Goal: Ask a question: Seek information or help from site administrators or community

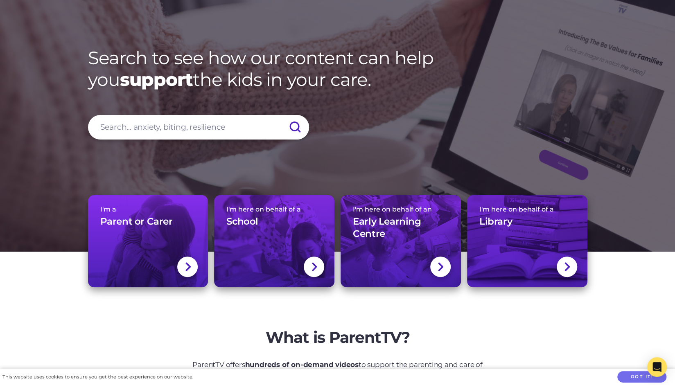
scroll to position [37, 0]
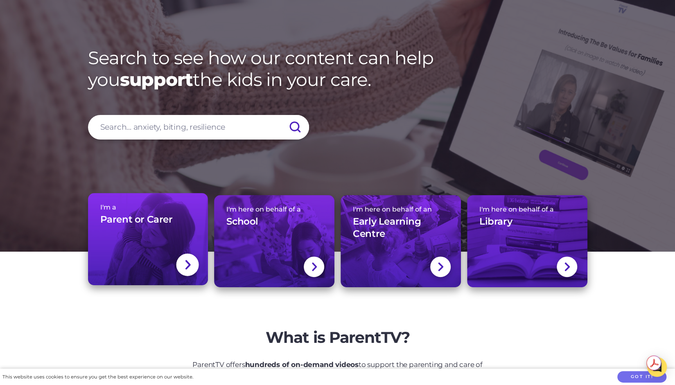
click at [148, 245] on link "I'm a Parent or Carer" at bounding box center [148, 239] width 120 height 92
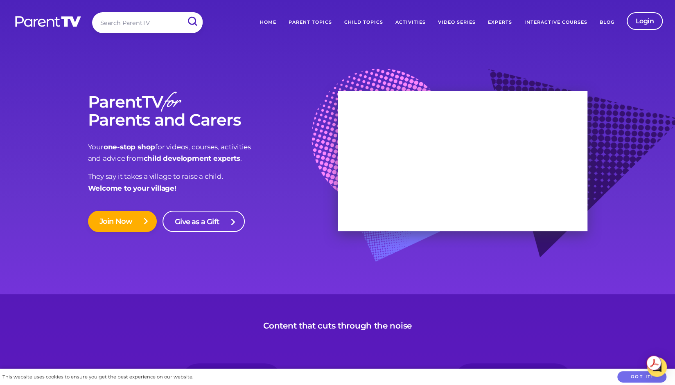
click at [363, 22] on link "Child Topics" at bounding box center [363, 22] width 51 height 20
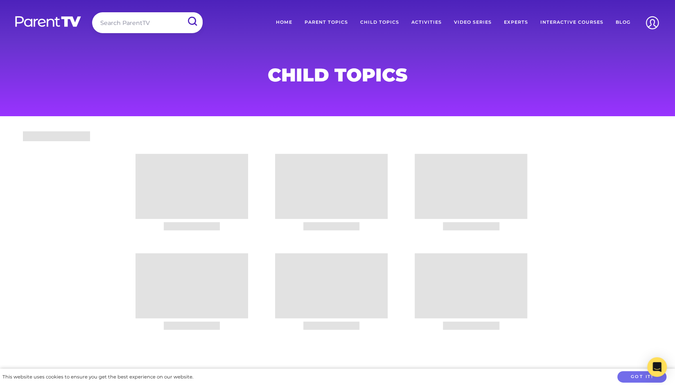
click at [339, 22] on link "Parent Topics" at bounding box center [326, 22] width 56 height 20
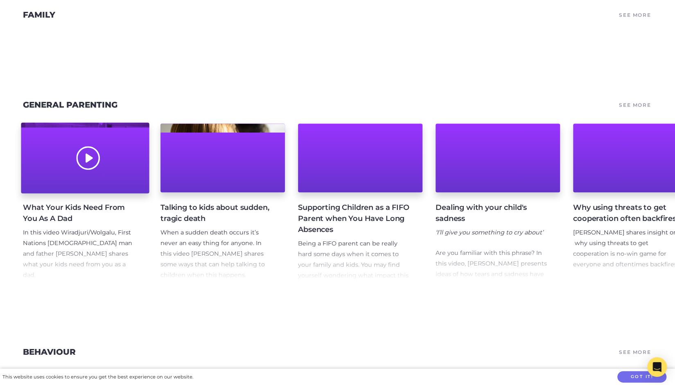
scroll to position [485, 0]
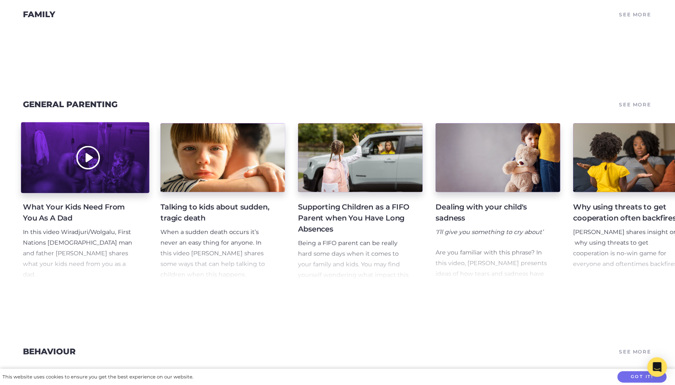
click at [93, 170] on div at bounding box center [85, 157] width 128 height 71
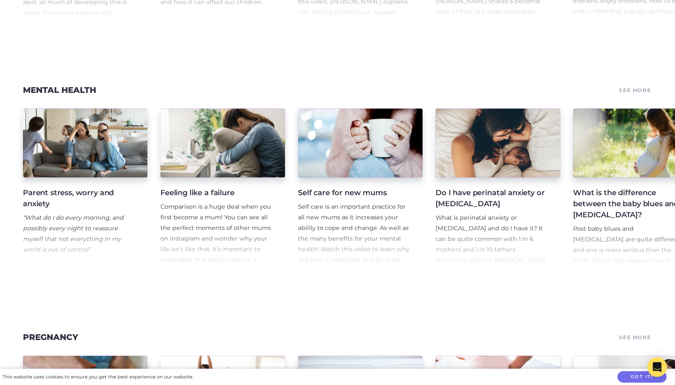
scroll to position [1299, 0]
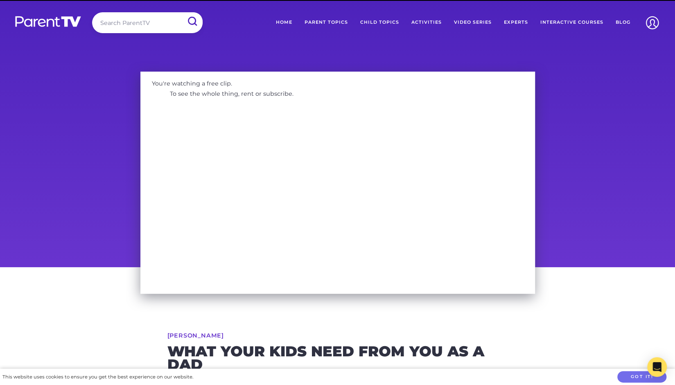
click at [93, 170] on div "You're watching a free clip. To see the whole thing, rent or subscribe." at bounding box center [337, 167] width 675 height 202
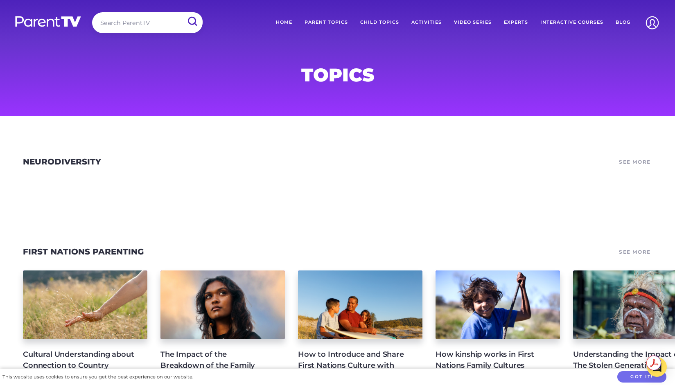
scroll to position [8795, 0]
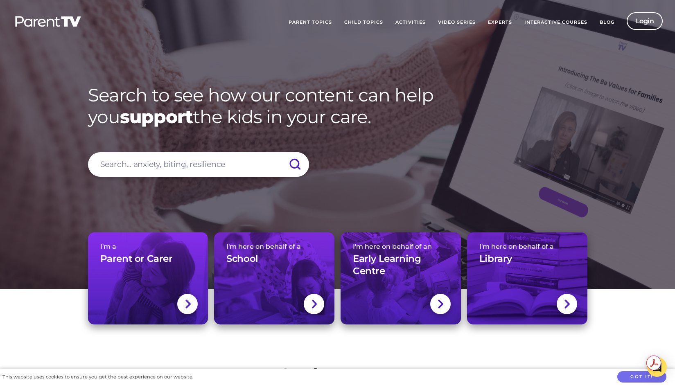
scroll to position [37, 0]
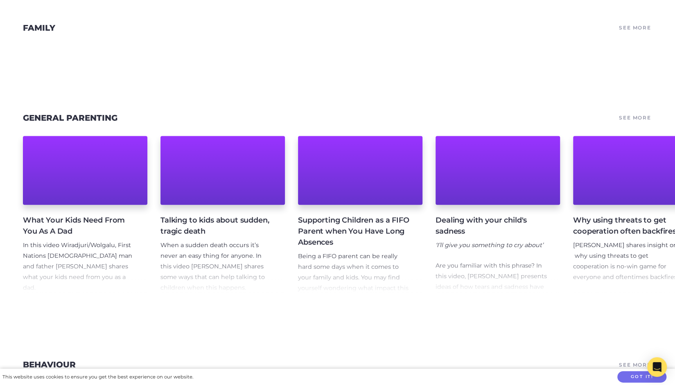
scroll to position [1115, 0]
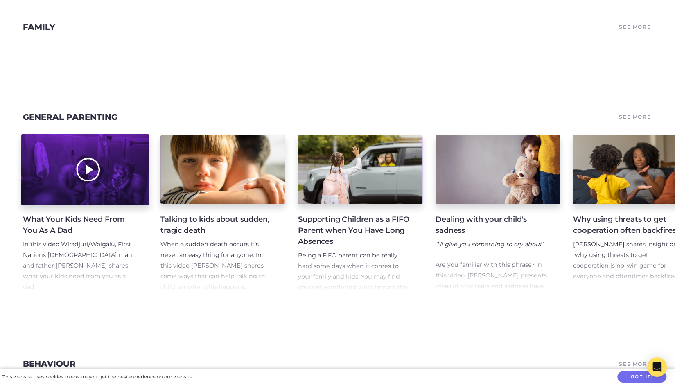
click at [55, 158] on div at bounding box center [85, 170] width 128 height 71
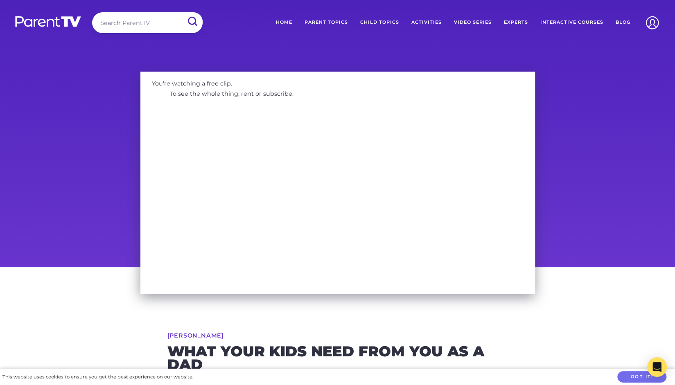
click at [577, 21] on link "Interactive Courses" at bounding box center [571, 22] width 75 height 20
click at [286, 24] on link "Home" at bounding box center [284, 22] width 29 height 20
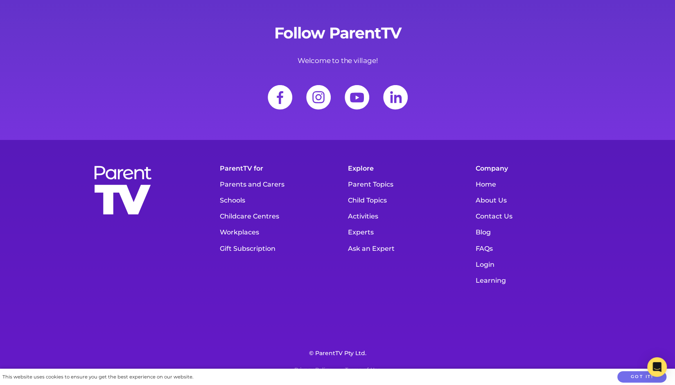
scroll to position [11511, 0]
click at [230, 198] on link "Schools" at bounding box center [274, 200] width 116 height 16
click at [245, 232] on link "Workplaces" at bounding box center [274, 232] width 116 height 16
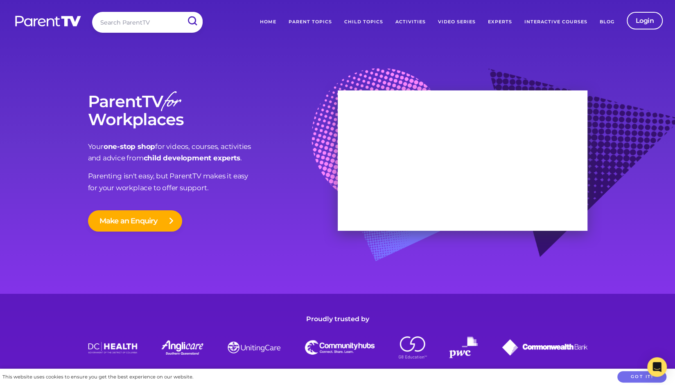
scroll to position [3, 0]
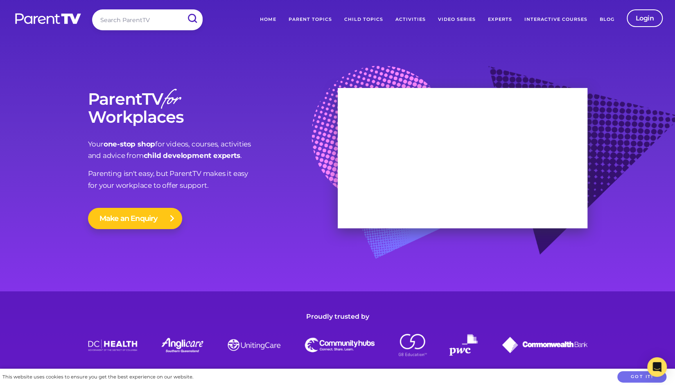
click at [124, 224] on button "Make an Enquiry" at bounding box center [135, 218] width 94 height 21
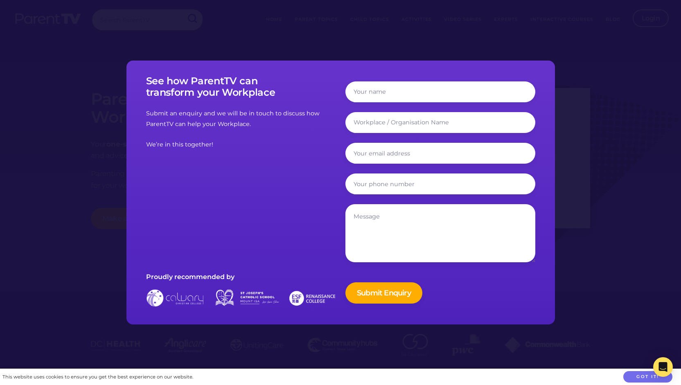
click at [585, 91] on div at bounding box center [340, 192] width 681 height 385
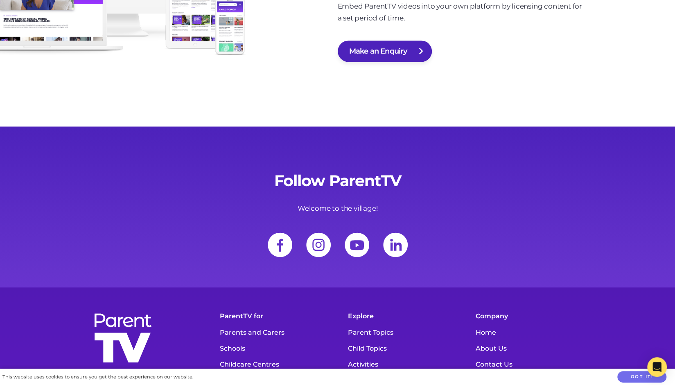
scroll to position [2860, 0]
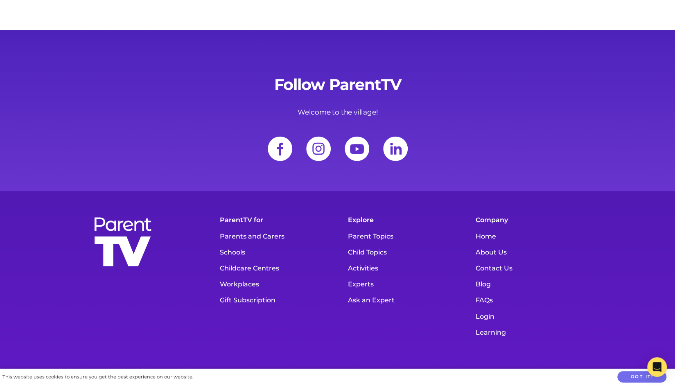
click at [242, 228] on link "Parents and Carers" at bounding box center [274, 236] width 116 height 16
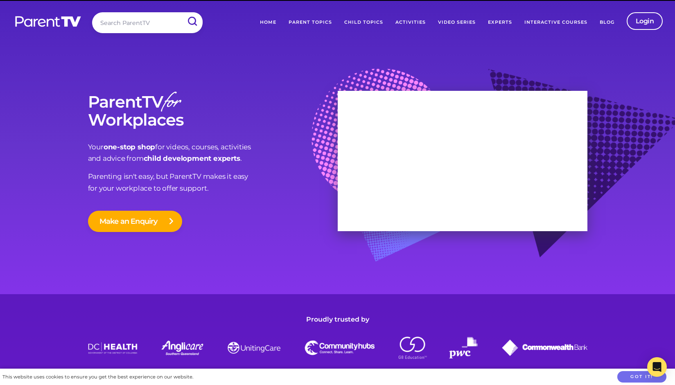
scroll to position [2860, 0]
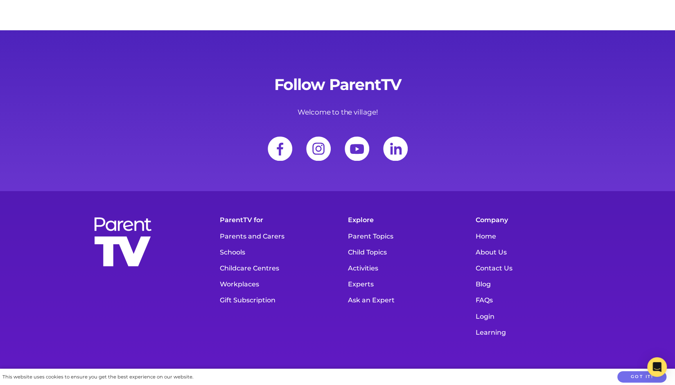
click at [239, 276] on link "Workplaces" at bounding box center [274, 284] width 116 height 16
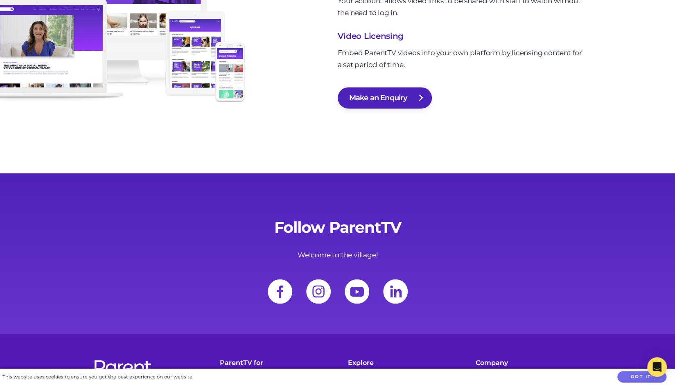
scroll to position [2810, 0]
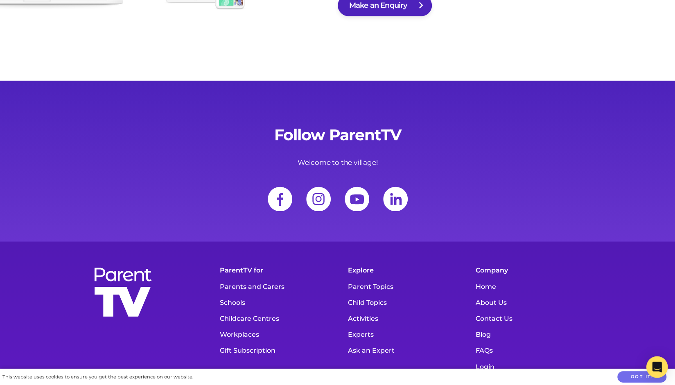
click at [652, 363] on div "Open Intercom Messenger" at bounding box center [657, 368] width 22 height 22
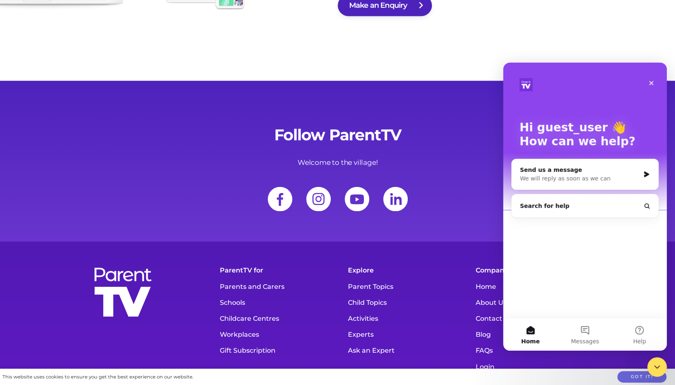
scroll to position [0, 0]
click at [554, 176] on div "We will reply as soon as we can" at bounding box center [580, 178] width 120 height 9
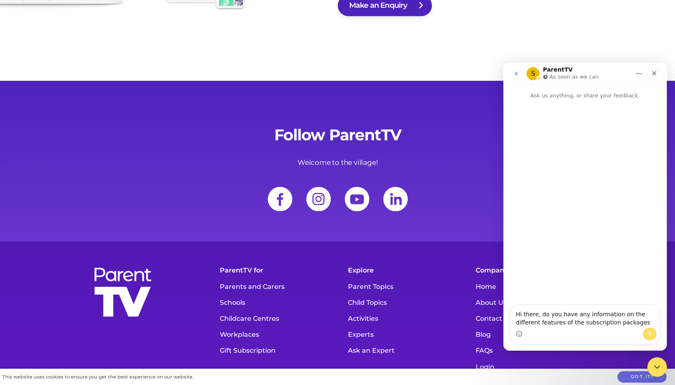
type textarea "Hi there, do you have any information on the different features of the subscrip…"
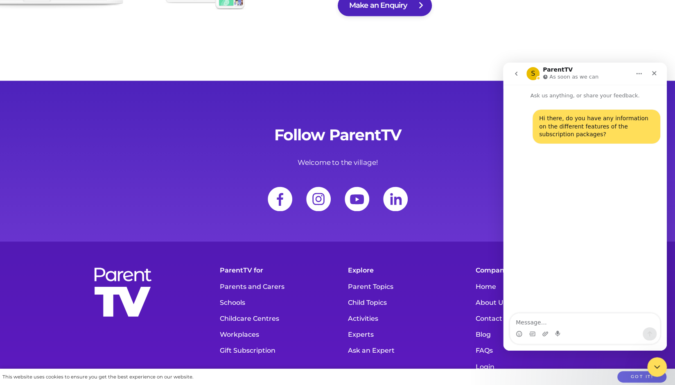
click at [228, 326] on link "Workplaces" at bounding box center [274, 334] width 116 height 16
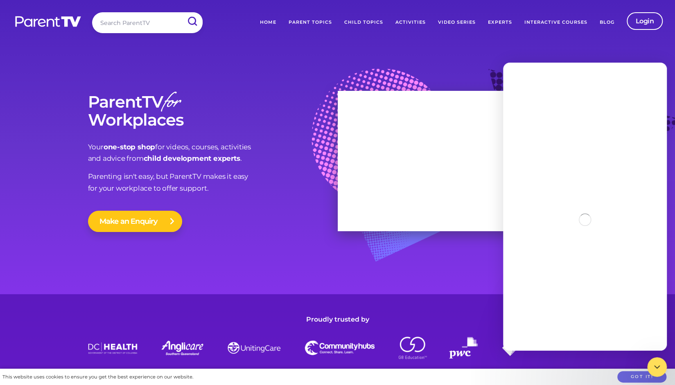
click at [142, 224] on button "Make an Enquiry" at bounding box center [135, 221] width 94 height 21
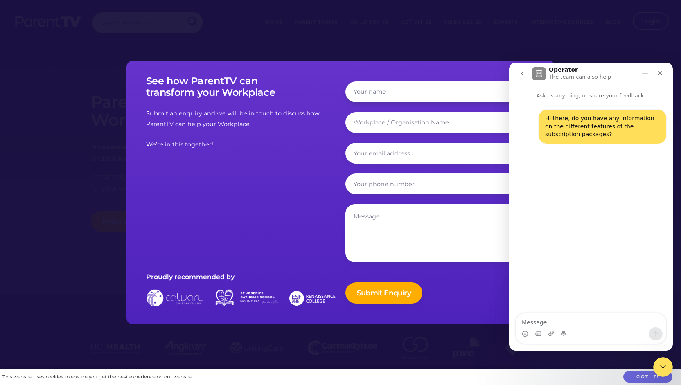
click at [386, 93] on input "text" at bounding box center [441, 91] width 190 height 21
type input "Michelle Smith"
click at [396, 120] on input "text" at bounding box center [441, 122] width 190 height 21
type input "FamilyLinQ"
click at [387, 151] on input "email" at bounding box center [441, 153] width 190 height 21
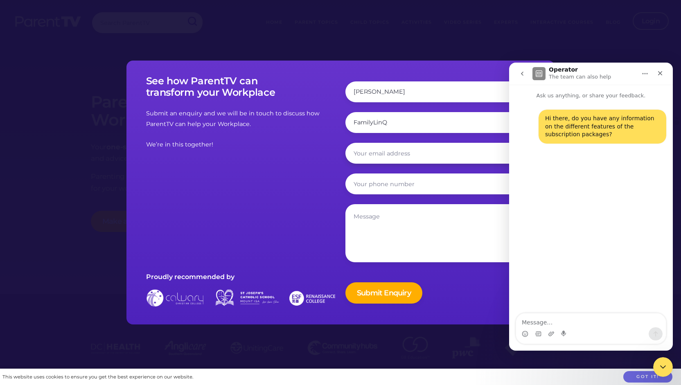
type input "michelle.smith@familylinq.org.au"
click at [397, 188] on input "tel" at bounding box center [441, 184] width 190 height 21
type input "0475735148"
click at [395, 231] on textarea at bounding box center [441, 233] width 190 height 58
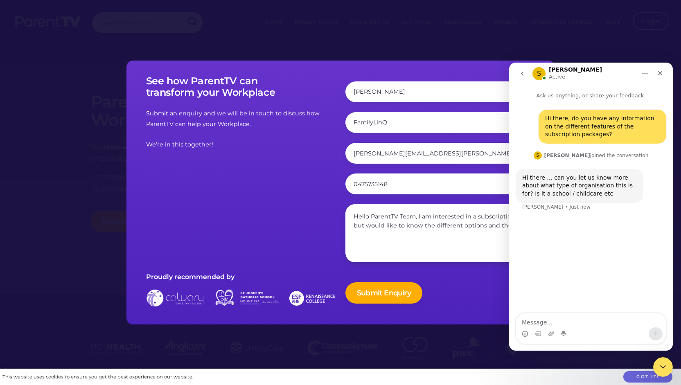
type textarea "Hello ParentTV Team, I am interested in a subscription but would like to know t…"
click at [549, 317] on textarea "Message…" at bounding box center [591, 321] width 150 height 14
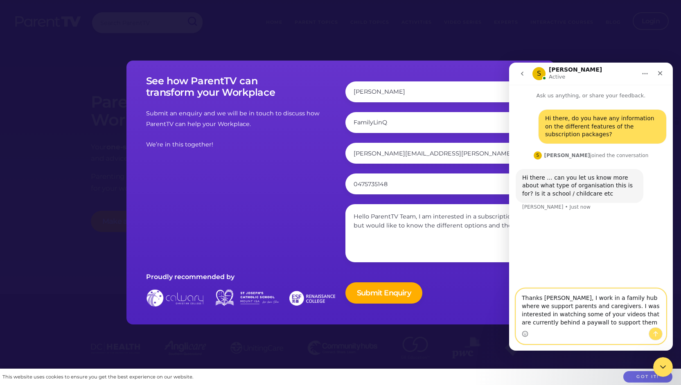
type textarea "Thanks [PERSON_NAME], I work in a family hub where we support parents and careg…"
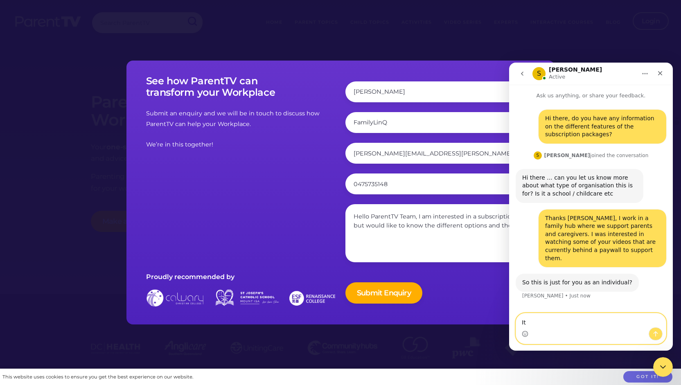
type textarea "I"
type textarea "We are a small team here, but I would be the main person to use the videos"
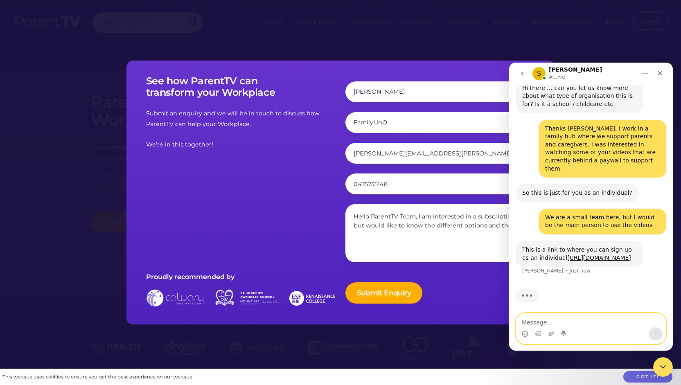
scroll to position [91, 0]
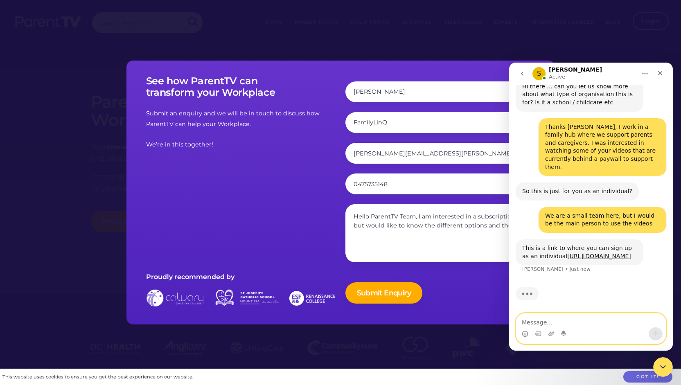
click at [549, 323] on textarea "Message…" at bounding box center [591, 321] width 150 height 14
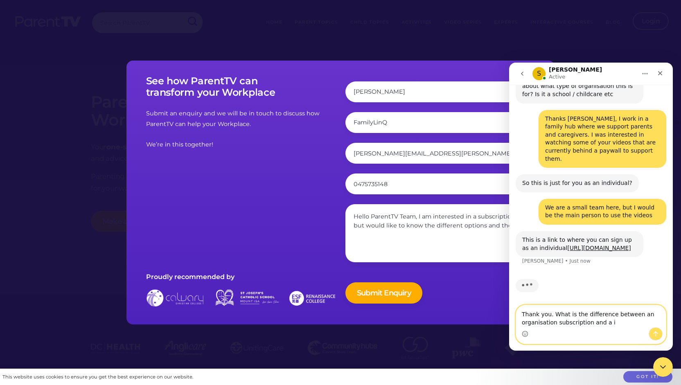
scroll to position [68, 0]
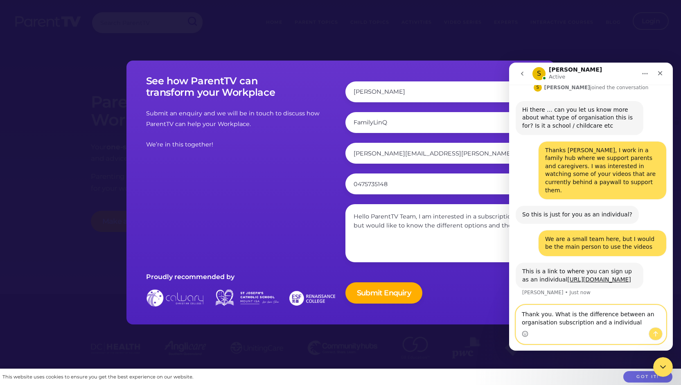
type textarea "Thank you. What is the difference between an organisation subscription and a in…"
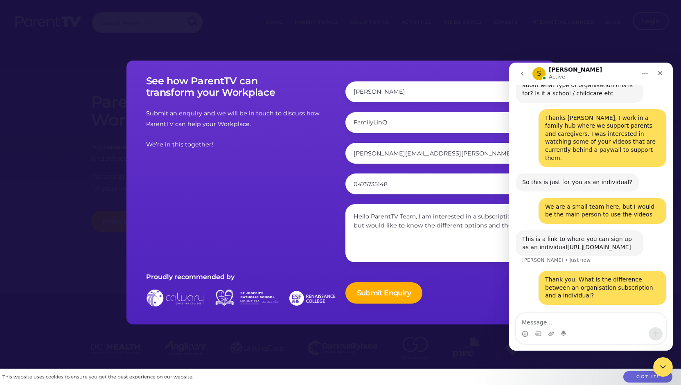
click at [585, 244] on link "[URL][DOMAIN_NAME]" at bounding box center [599, 247] width 64 height 7
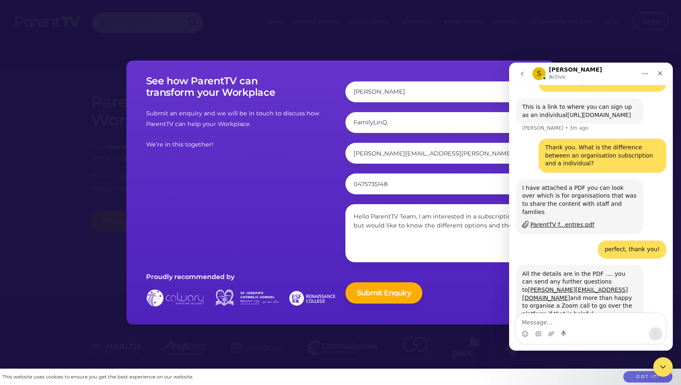
scroll to position [235, 0]
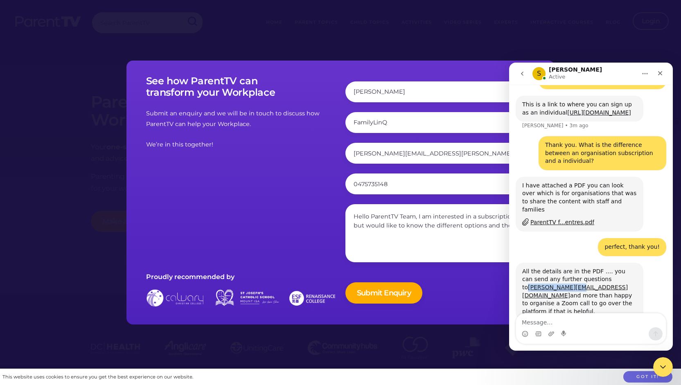
drag, startPoint x: 636, startPoint y: 273, endPoint x: 584, endPoint y: 273, distance: 52.0
click at [584, 273] on div "All the details are in the PDF .... you can send any further questions to sam@p…" at bounding box center [579, 292] width 115 height 48
copy link "[PERSON_NAME][EMAIL_ADDRESS][DOMAIN_NAME]"
click at [578, 318] on textarea "Message…" at bounding box center [591, 321] width 150 height 14
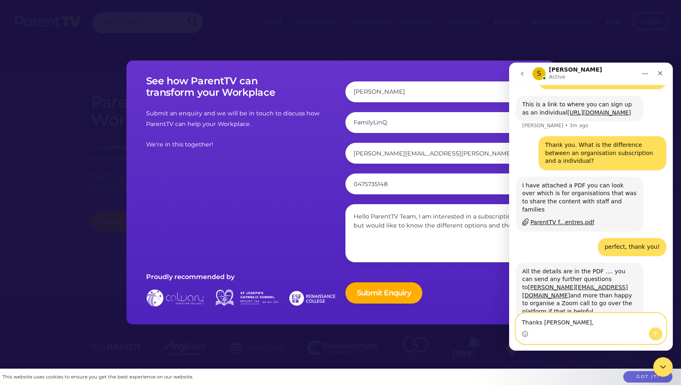
type textarea "Thanks [PERSON_NAME],"
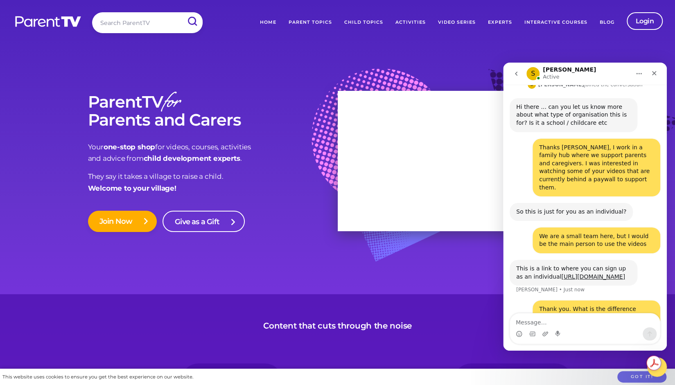
scroll to position [100, 0]
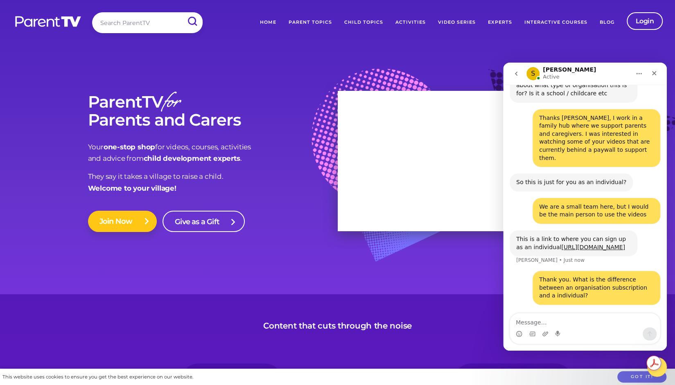
click at [117, 225] on link "Join Now" at bounding box center [122, 221] width 69 height 21
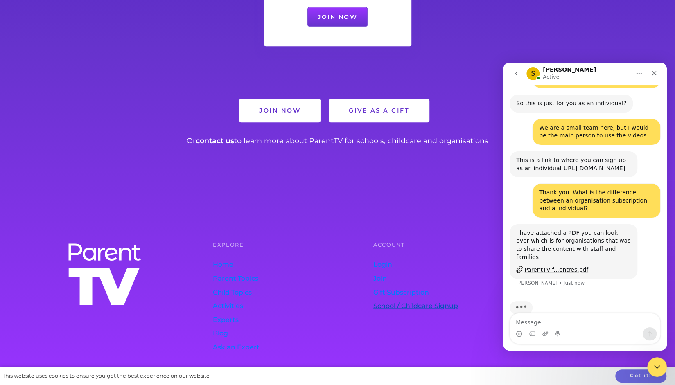
scroll to position [185, 0]
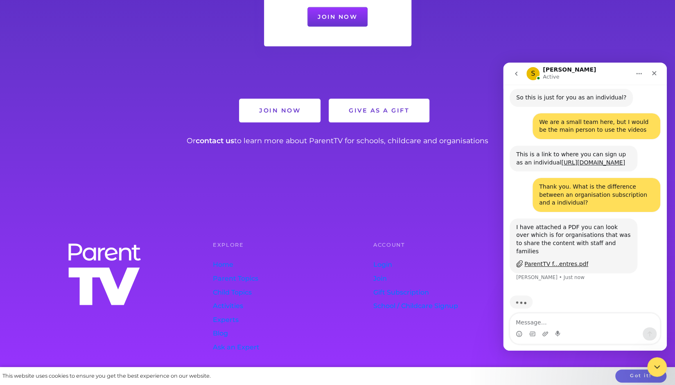
click at [570, 260] on div "ParentTV f...entres.pdf" at bounding box center [556, 264] width 64 height 9
click at [544, 324] on textarea "Message…" at bounding box center [585, 321] width 150 height 14
type textarea "perfect, thank you!"
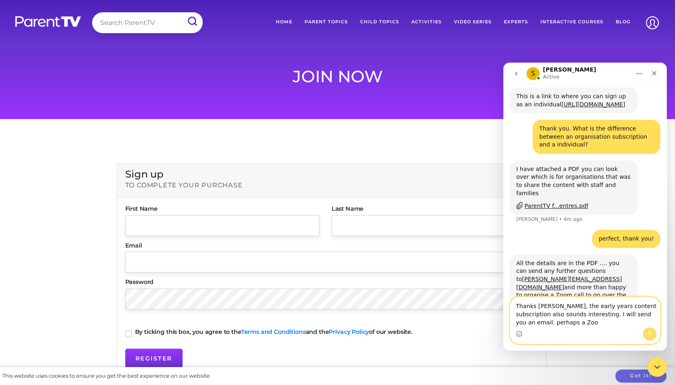
scroll to position [251, 0]
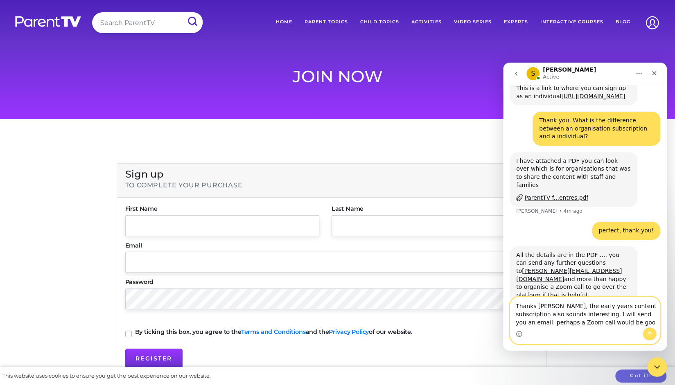
type textarea "Thanks [PERSON_NAME], the early years content subscription also sounds interest…"
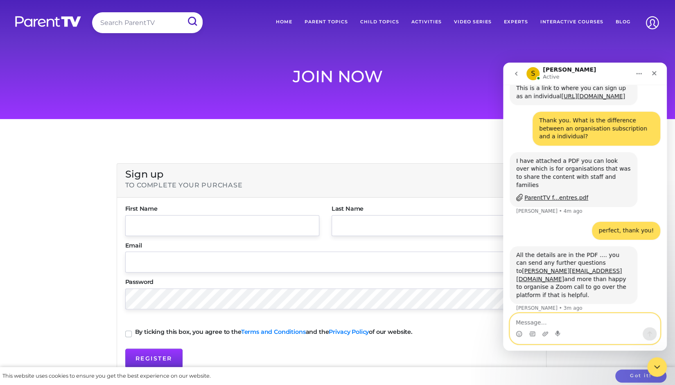
scroll to position [283, 0]
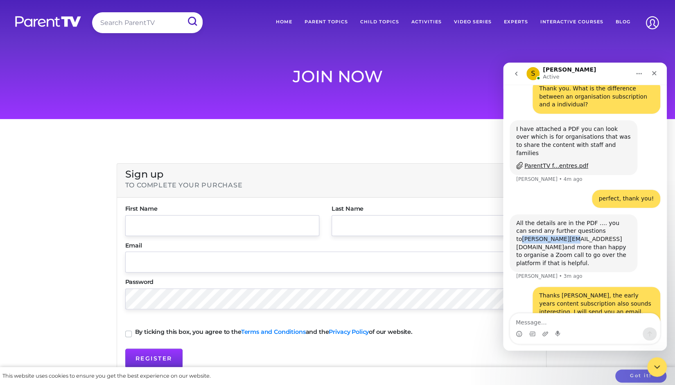
drag, startPoint x: 634, startPoint y: 224, endPoint x: 579, endPoint y: 225, distance: 54.9
click at [579, 225] on div "All the details are in the PDF .... you can send any further questions to [PERS…" at bounding box center [574, 244] width 128 height 58
copy link "[PERSON_NAME][EMAIL_ADDRESS][DOMAIN_NAME]"
